Goal: Navigation & Orientation: Find specific page/section

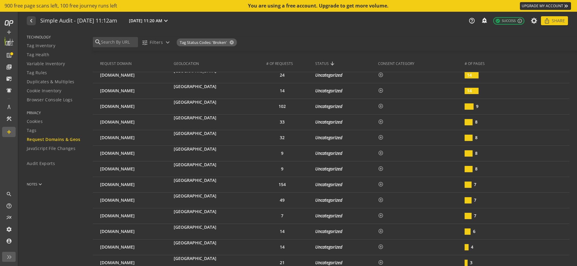
scroll to position [1538, 0]
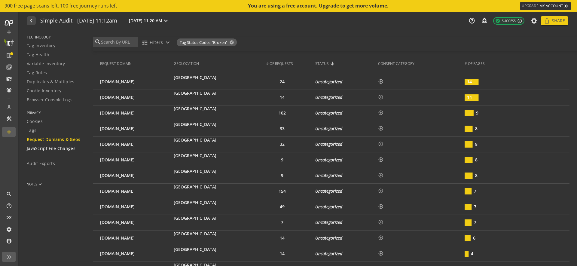
click at [56, 150] on span "JavaScript File Changes" at bounding box center [51, 149] width 49 height 6
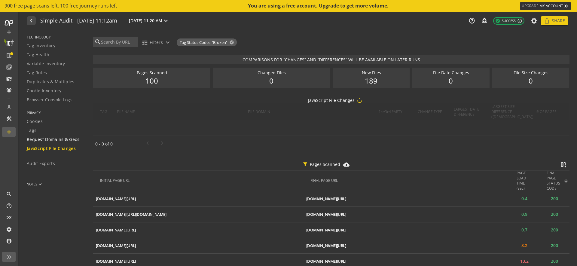
click at [55, 141] on span "Request Domains & Geos" at bounding box center [53, 139] width 53 height 6
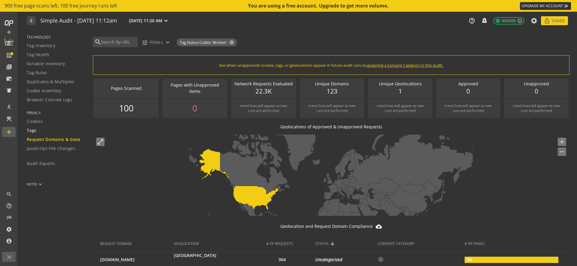
click at [44, 134] on link "Tags" at bounding box center [56, 130] width 59 height 9
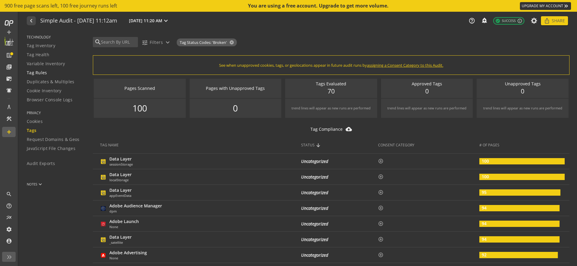
click at [42, 74] on span "Tag Rules" at bounding box center [37, 73] width 20 height 6
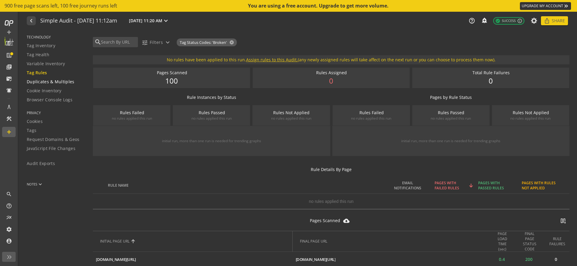
click at [55, 85] on span "Duplicates & Multiples" at bounding box center [51, 82] width 48 height 6
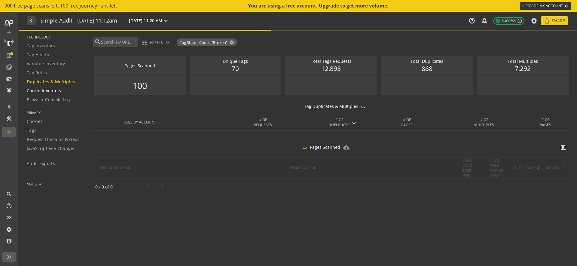
click at [48, 95] on link "Cookie Inventory" at bounding box center [56, 90] width 59 height 9
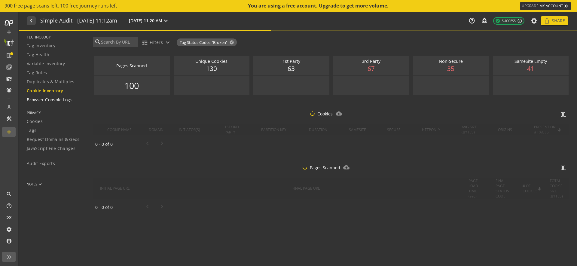
click at [57, 97] on link "Browser Console Logs" at bounding box center [56, 99] width 59 height 9
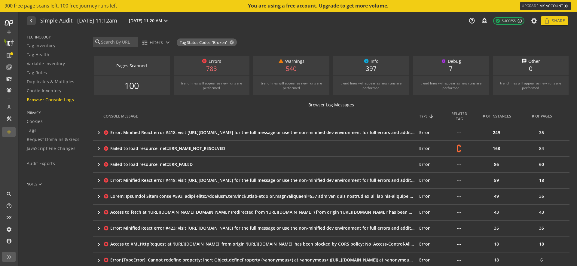
drag, startPoint x: 215, startPoint y: 69, endPoint x: 163, endPoint y: 141, distance: 88.2
click at [75, 210] on audit-notes "NOTES keyboard_arrow_down" at bounding box center [52, 232] width 66 height 117
click at [115, 129] on td "cancel Error: Minified React error #418; visit [URL][DOMAIN_NAME] for the full …" at bounding box center [261, 133] width 316 height 16
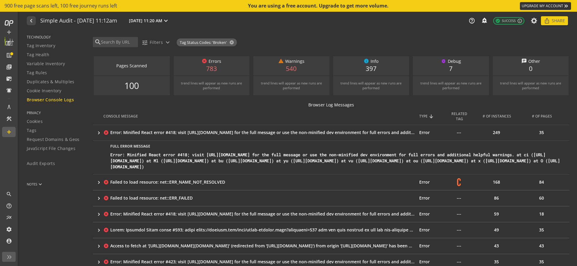
click at [132, 166] on div "Error: Minified React error #418; visit [URL][DOMAIN_NAME] for the full message…" at bounding box center [337, 161] width 455 height 18
click at [130, 133] on div "Error: Minified React error #418; visit [URL][DOMAIN_NAME] for the full message…" at bounding box center [262, 133] width 304 height 6
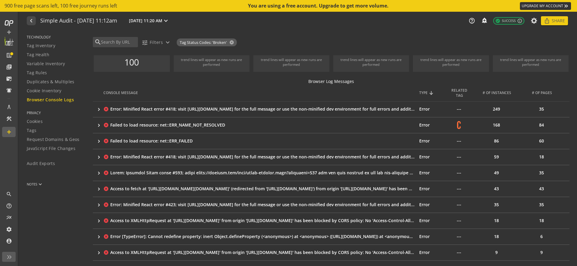
scroll to position [32, 0]
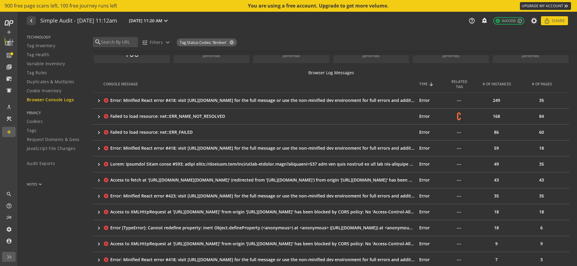
click at [129, 116] on div "Failed to load resource: net::ERR_NAME_NOT_RESOLVED" at bounding box center [262, 116] width 304 height 6
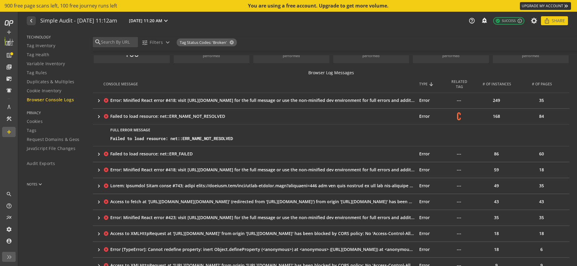
click at [135, 140] on div "Failed to load resource: net::ERR_NAME_NOT_RESOLVED" at bounding box center [337, 139] width 455 height 6
click at [129, 116] on div "Failed to load resource: net::ERR_NAME_NOT_RESOLVED" at bounding box center [262, 116] width 304 height 6
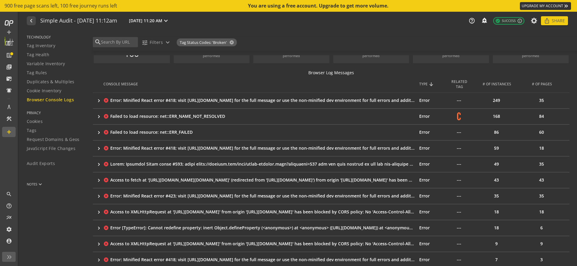
click at [133, 144] on td "cancel Error: Minified React error #418; visit [URL][DOMAIN_NAME] for the full …" at bounding box center [261, 148] width 316 height 16
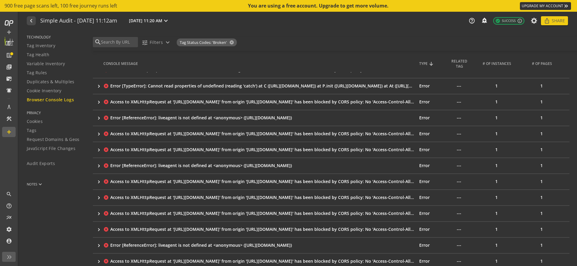
scroll to position [355, 0]
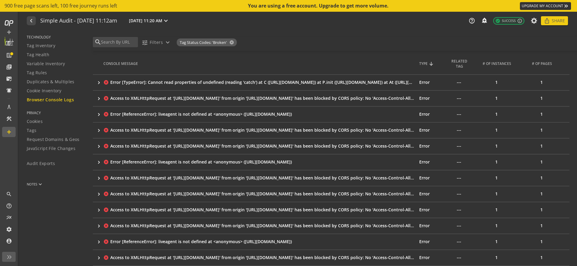
click at [143, 133] on div "Access to XMLHttpRequest at '[URL][DOMAIN_NAME]' from origin '[URL][DOMAIN_NAME…" at bounding box center [262, 130] width 304 height 6
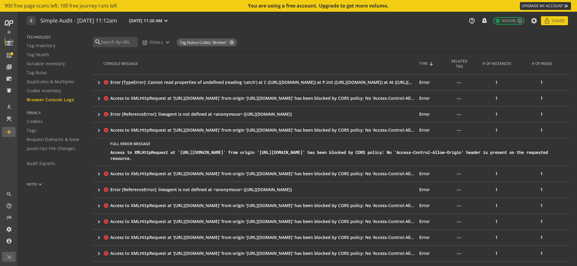
drag, startPoint x: 151, startPoint y: 179, endPoint x: 144, endPoint y: 169, distance: 12.8
click at [144, 161] on div "Access to XMLHttpRequest at '[URL][DOMAIN_NAME]' from origin '[URL][DOMAIN_NAME…" at bounding box center [337, 155] width 455 height 12
click at [69, 195] on audit-notes "NOTES keyboard_arrow_down" at bounding box center [52, 232] width 66 height 117
click at [99, 133] on mat-icon "keyboard_arrow_right" at bounding box center [99, 130] width 6 height 6
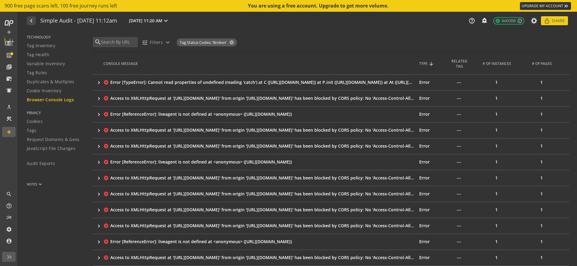
click at [115, 149] on div "Access to XMLHttpRequest at '[URL][DOMAIN_NAME]' from origin '[URL][DOMAIN_NAME…" at bounding box center [262, 146] width 304 height 6
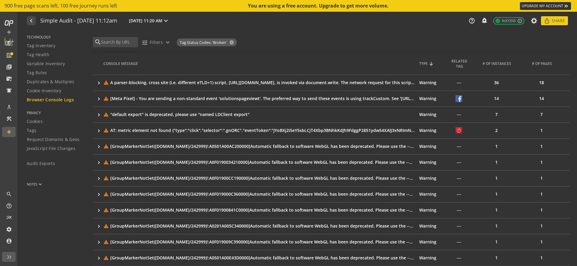
scroll to position [649, 0]
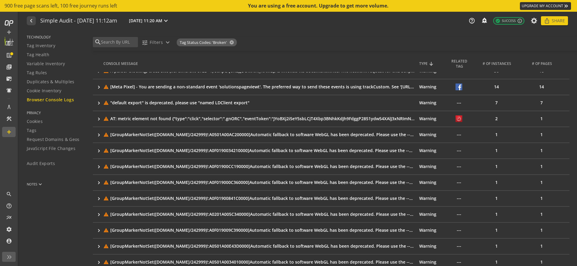
click at [108, 142] on td "warning [GroupMarkerNotSet([DOMAIN_NAME]/242999)!:A0501A00AC200000]Automatic fa…" at bounding box center [261, 135] width 316 height 16
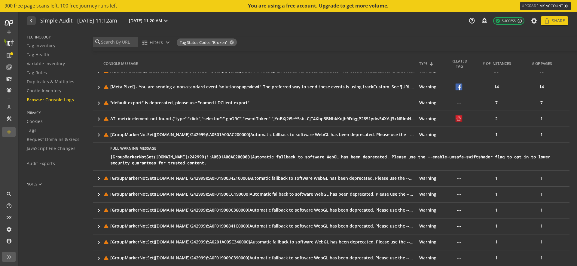
click at [108, 121] on mat-icon "warning" at bounding box center [105, 118] width 5 height 5
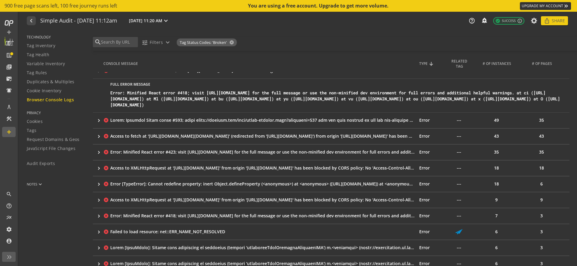
scroll to position [91, 0]
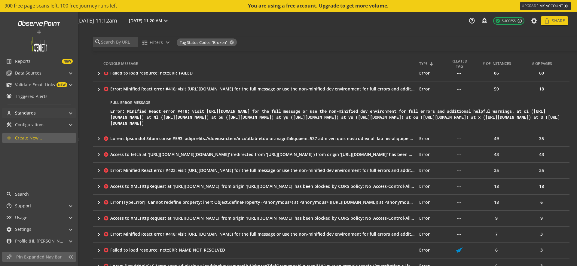
click at [61, 109] on mat-panel-title "architecture Standards" at bounding box center [35, 113] width 59 height 10
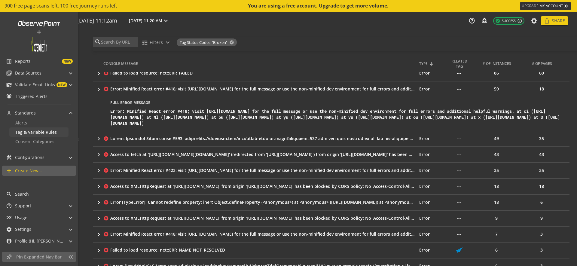
click at [51, 132] on span "Tag & Variable Rules" at bounding box center [35, 132] width 41 height 6
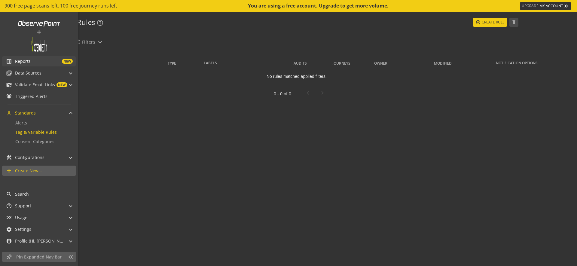
click at [32, 62] on span "NEW" at bounding box center [52, 61] width 42 height 5
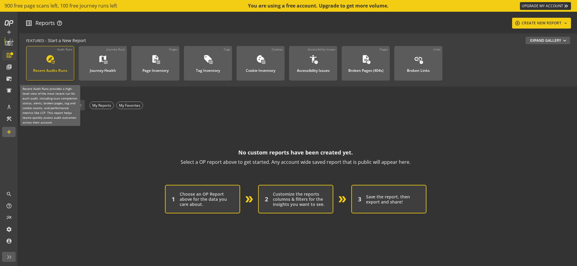
click at [47, 67] on div "Recent Audits Runs" at bounding box center [50, 69] width 34 height 8
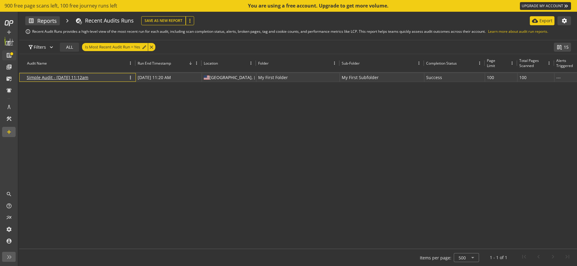
click at [68, 81] on p "Simple Audit - [DATE] 11:12am" at bounding box center [58, 77] width 62 height 9
click at [68, 79] on link "Simple Audit - [DATE] 11:12am" at bounding box center [58, 78] width 62 height 6
